Goal: Task Accomplishment & Management: Manage account settings

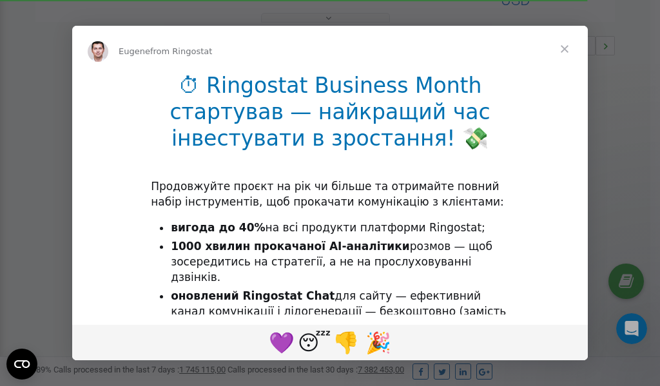
click at [566, 49] on span "Close" at bounding box center [564, 49] width 46 height 46
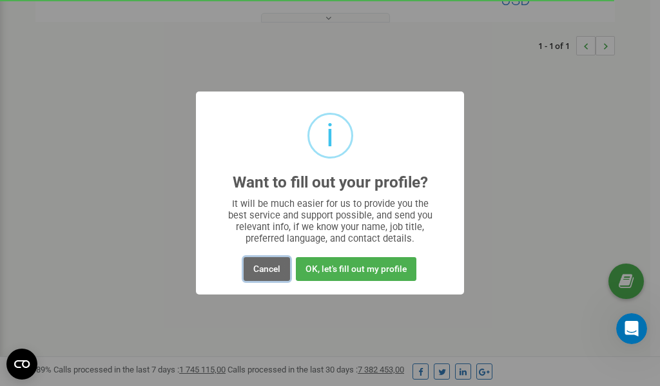
click at [267, 268] on button "Cancel" at bounding box center [267, 269] width 46 height 24
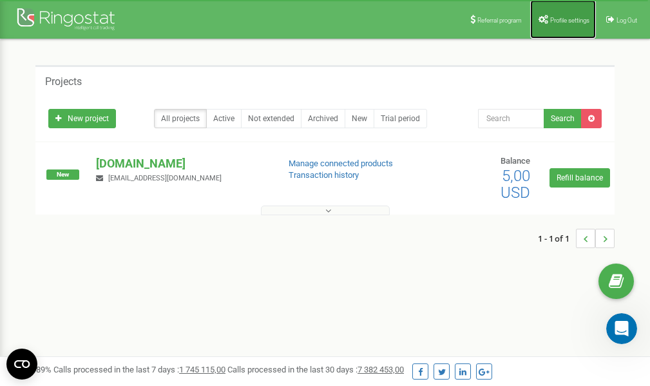
click at [560, 30] on link "Profile settings" at bounding box center [563, 19] width 66 height 39
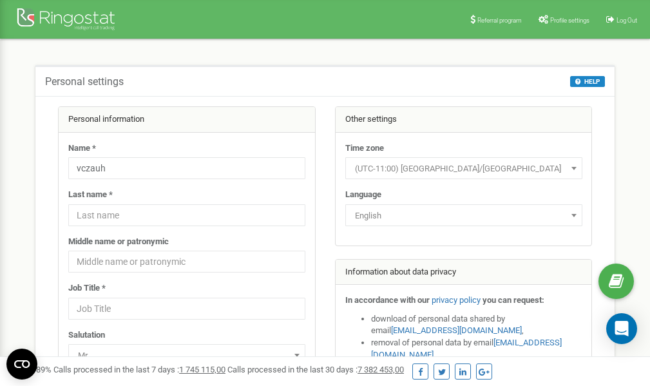
scroll to position [64, 0]
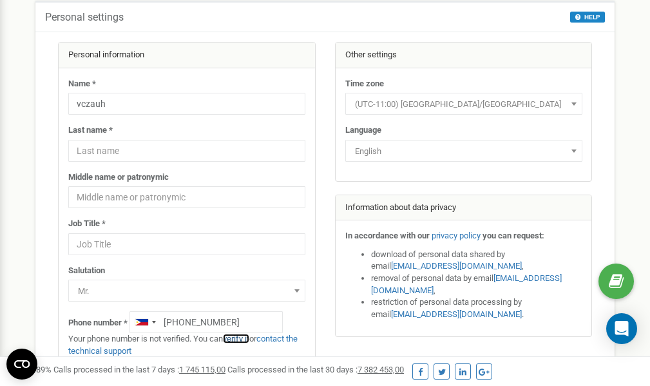
click at [242, 338] on link "verify it" at bounding box center [236, 339] width 26 height 10
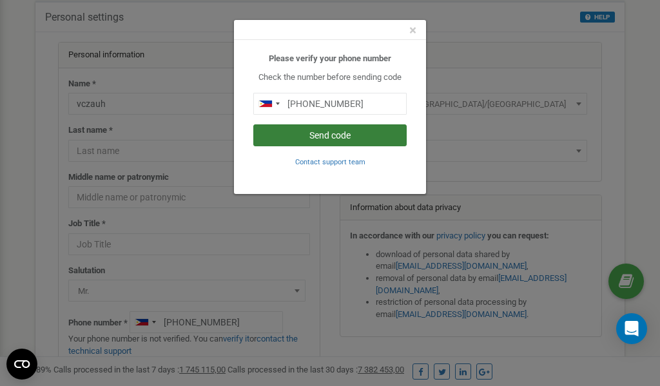
click at [358, 132] on button "Send code" at bounding box center [329, 135] width 153 height 22
